Goal: Task Accomplishment & Management: Use online tool/utility

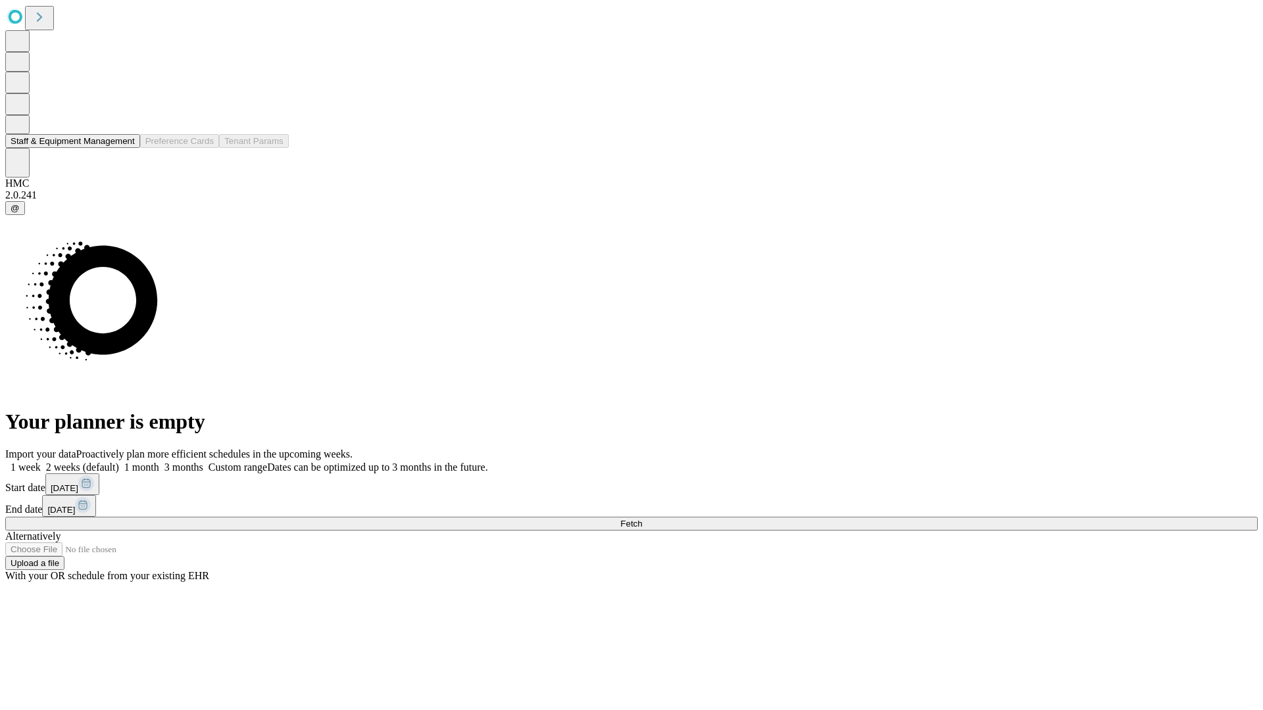
click at [126, 148] on button "Staff & Equipment Management" at bounding box center [72, 141] width 135 height 14
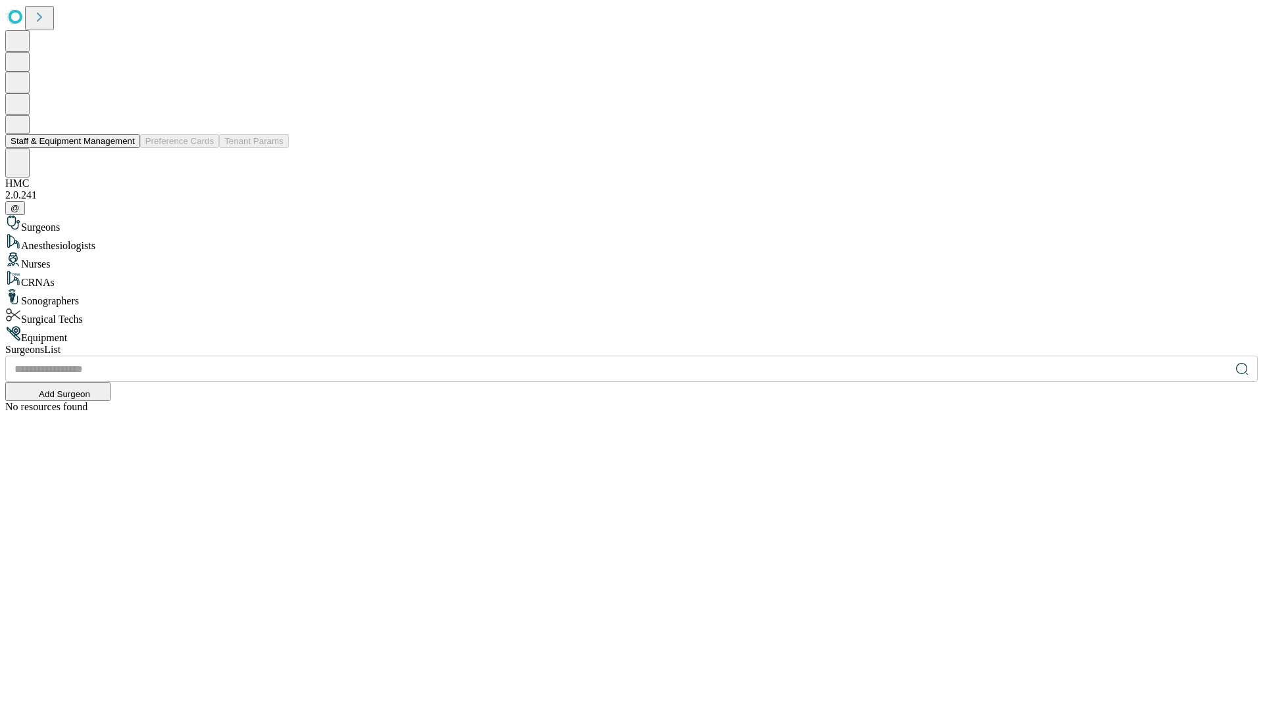
click at [126, 148] on button "Staff & Equipment Management" at bounding box center [72, 141] width 135 height 14
